Goal: Find contact information: Find contact information

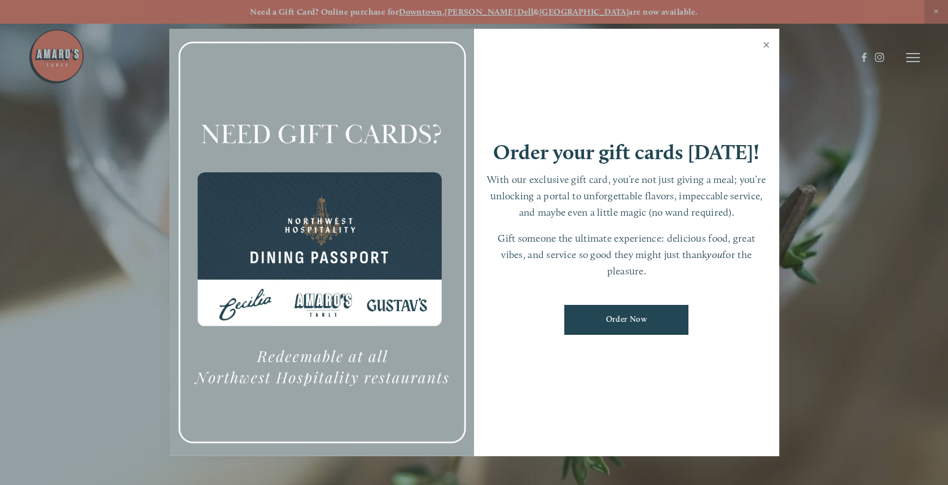
click at [770, 45] on link "Close" at bounding box center [766, 46] width 22 height 32
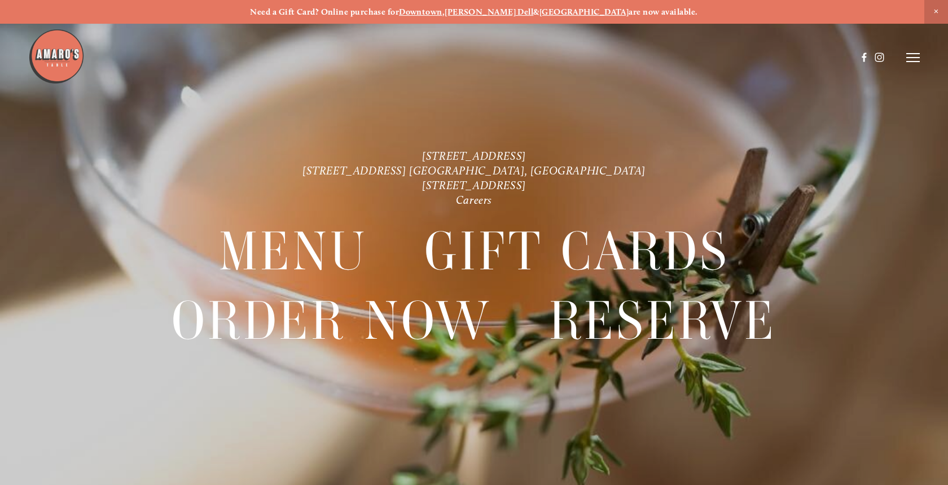
click at [922, 63] on div at bounding box center [474, 242] width 948 height 485
click at [914, 60] on icon at bounding box center [913, 57] width 14 height 10
click at [708, 56] on span "Menu" at bounding box center [703, 57] width 21 height 10
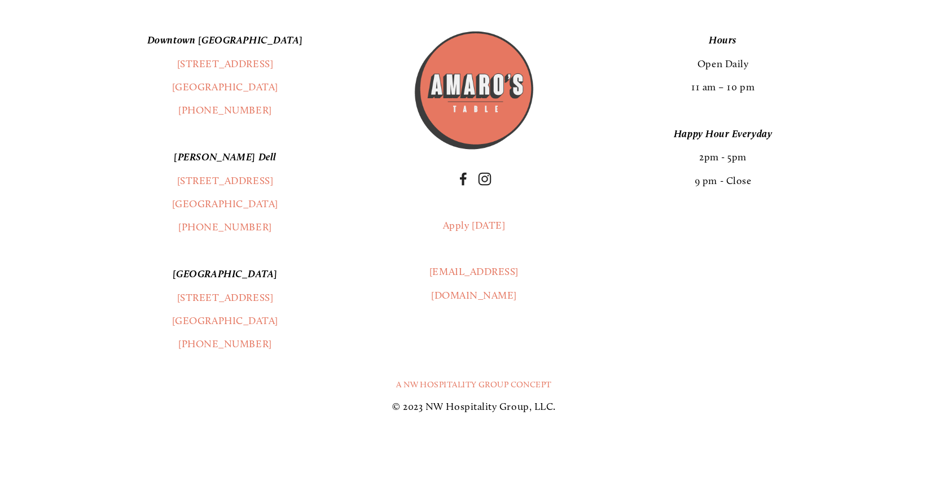
scroll to position [2197, 0]
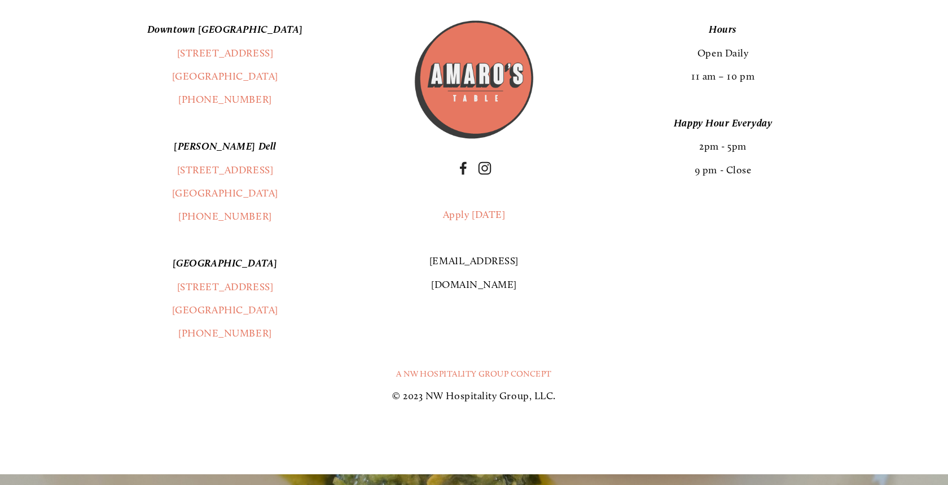
click at [501, 263] on link "[EMAIL_ADDRESS][DOMAIN_NAME]" at bounding box center [473, 272] width 89 height 36
click at [545, 266] on div "[GEOGRAPHIC_DATA] [STREET_ADDRESS] (360) 718-2942 [PERSON_NAME] Dell [STREET_AD…" at bounding box center [473, 181] width 853 height 327
drag, startPoint x: 537, startPoint y: 266, endPoint x: 417, endPoint y: 271, distance: 119.7
click at [417, 271] on div "Apply [DATE] [EMAIL_ADDRESS][DOMAIN_NAME]" at bounding box center [474, 249] width 142 height 113
copy link "[EMAIL_ADDRESS][DOMAIN_NAME]"
